Goal: Information Seeking & Learning: Learn about a topic

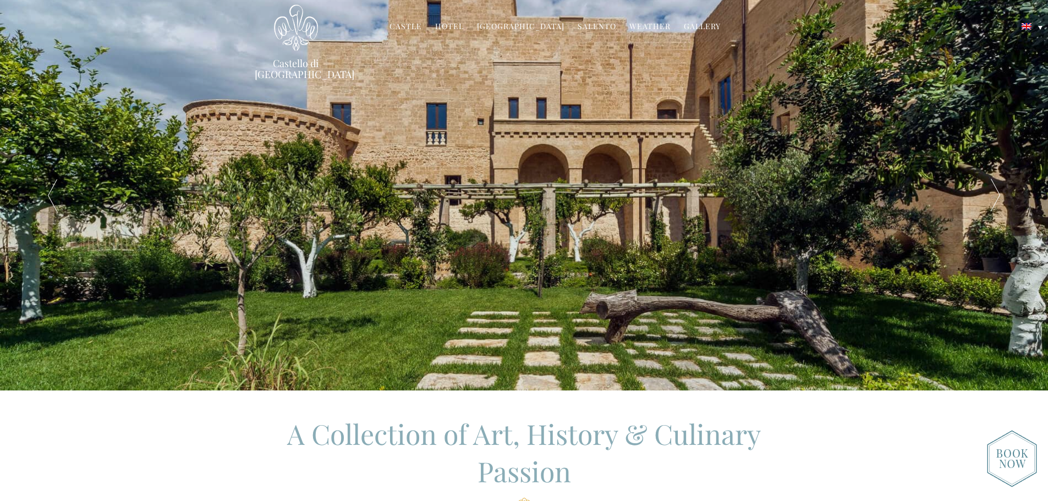
click at [592, 26] on link "Salento" at bounding box center [596, 27] width 38 height 13
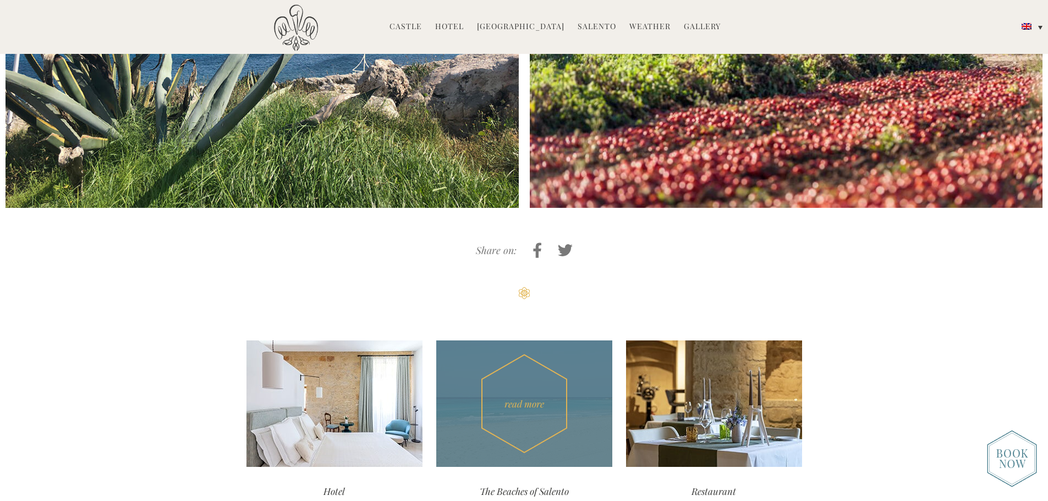
scroll to position [4124, 0]
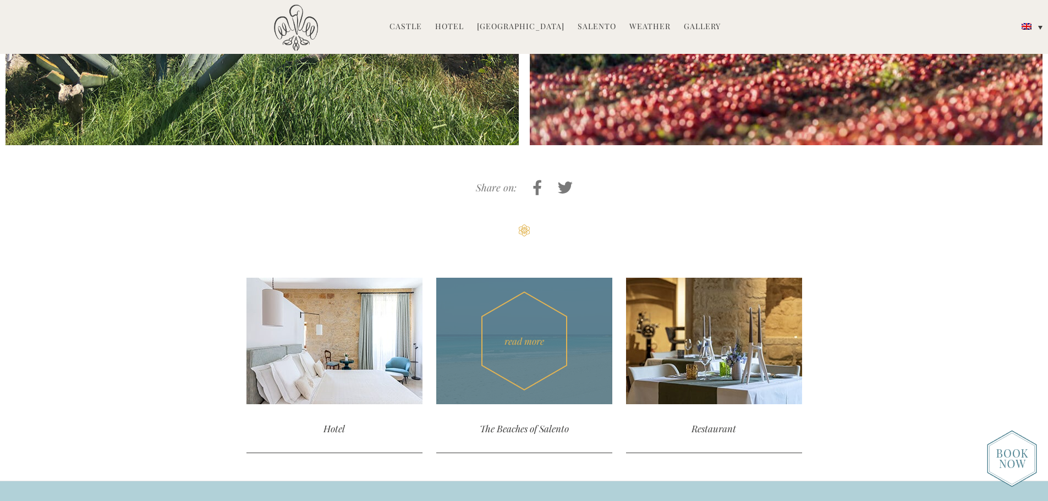
click at [575, 278] on div "read more" at bounding box center [524, 341] width 176 height 126
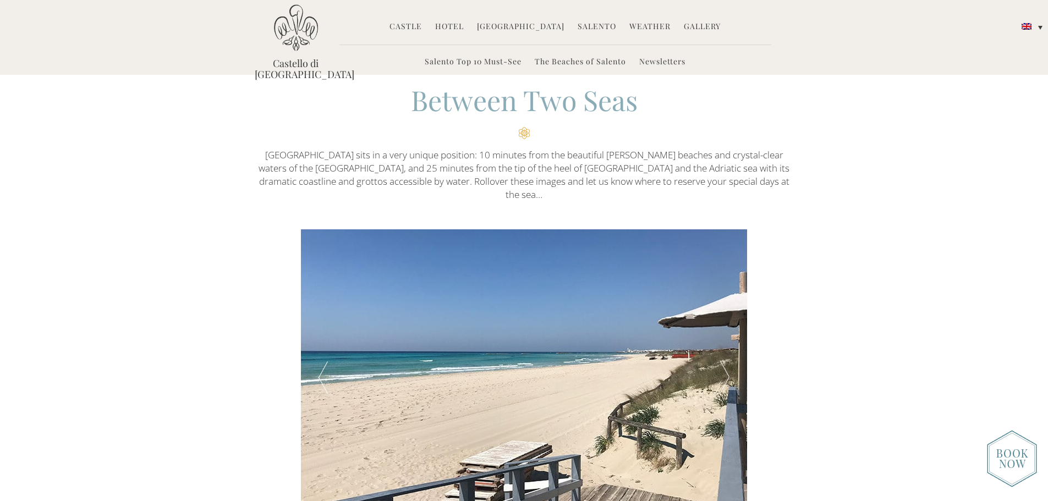
scroll to position [275, 0]
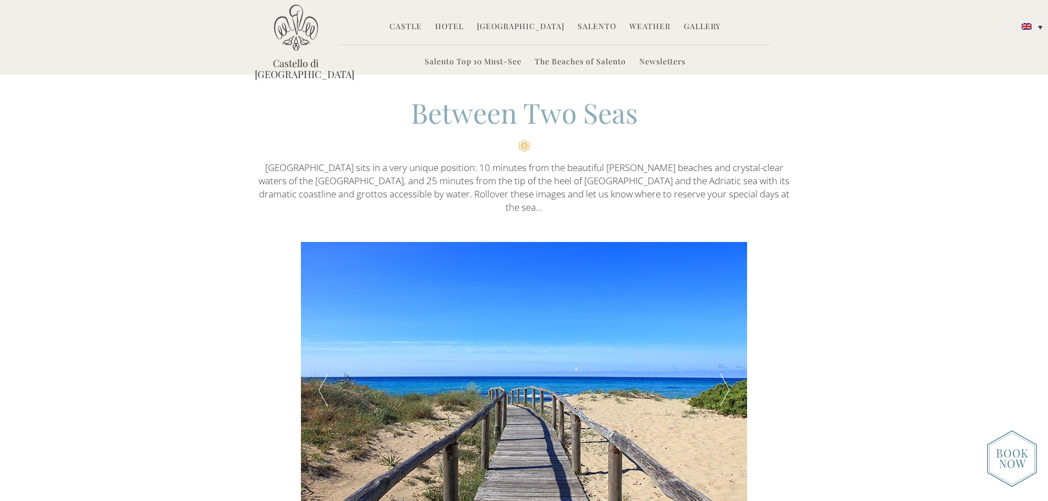
click at [444, 59] on link "Salento Top 10 Must-See" at bounding box center [473, 62] width 97 height 13
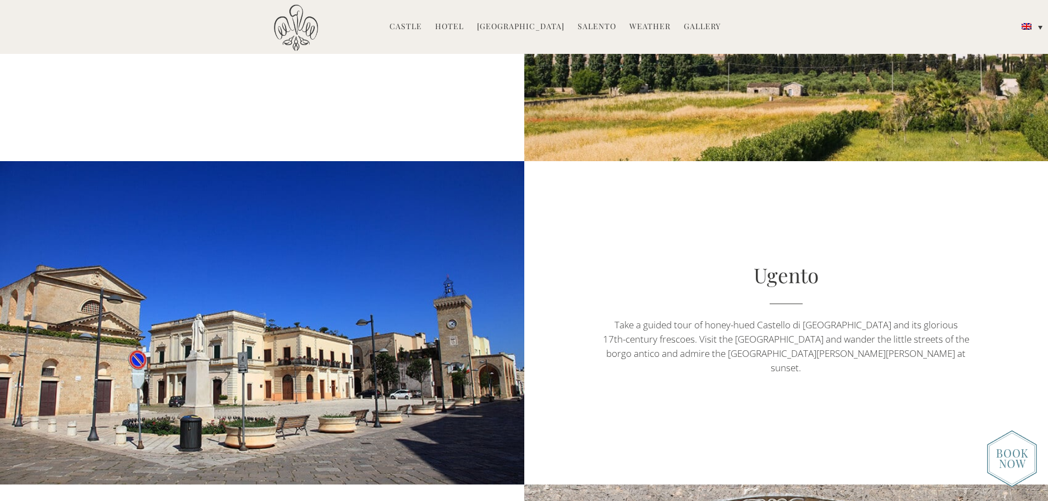
scroll to position [1650, 0]
